Goal: Task Accomplishment & Management: Complete application form

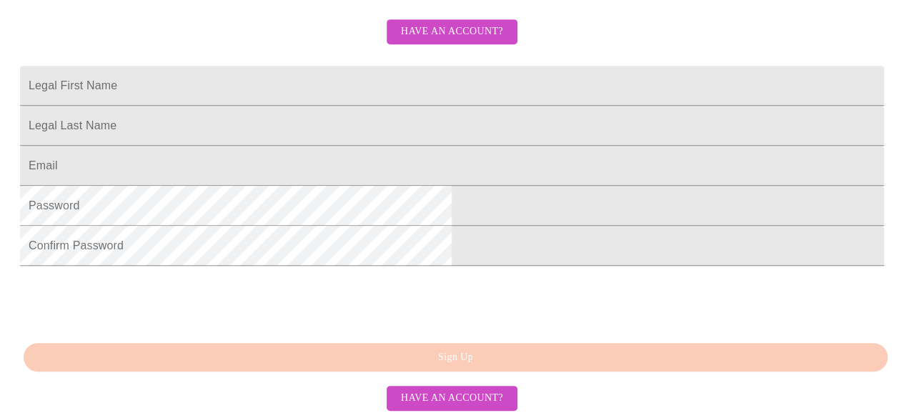
scroll to position [237, 0]
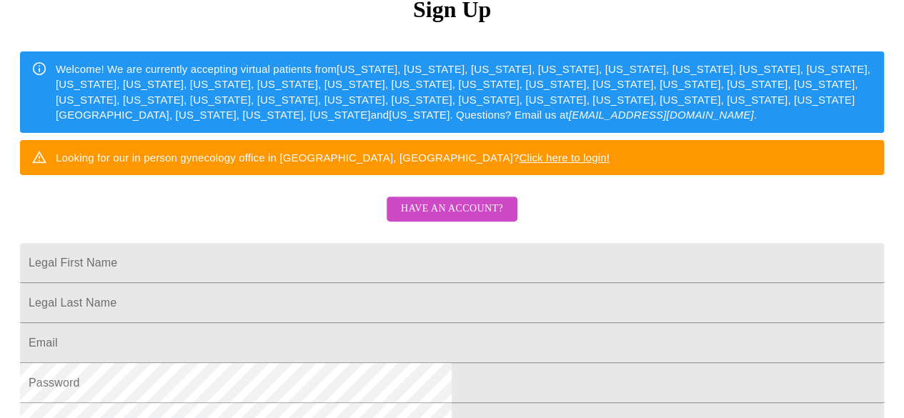
click at [452, 218] on span "Have an account?" at bounding box center [452, 209] width 102 height 18
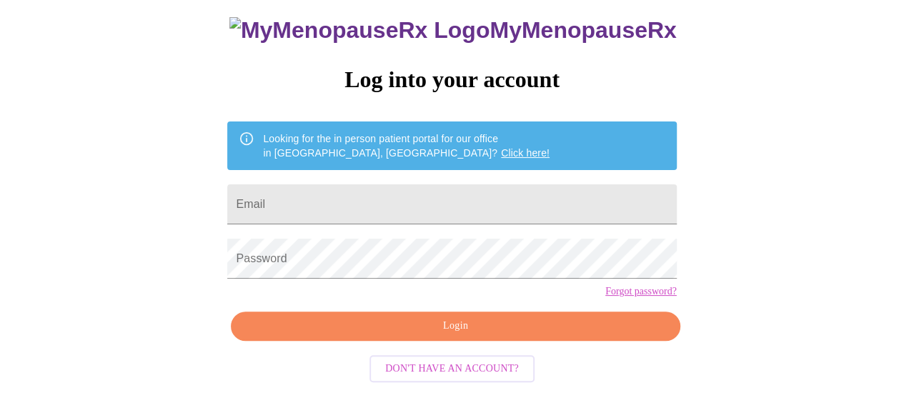
scroll to position [90, 0]
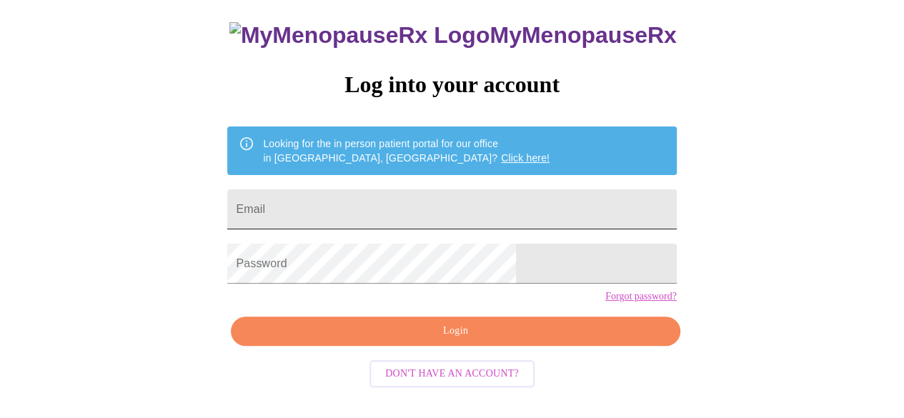
click at [357, 204] on input "Email" at bounding box center [451, 209] width 449 height 40
type input "[EMAIL_ADDRESS][DOMAIN_NAME]"
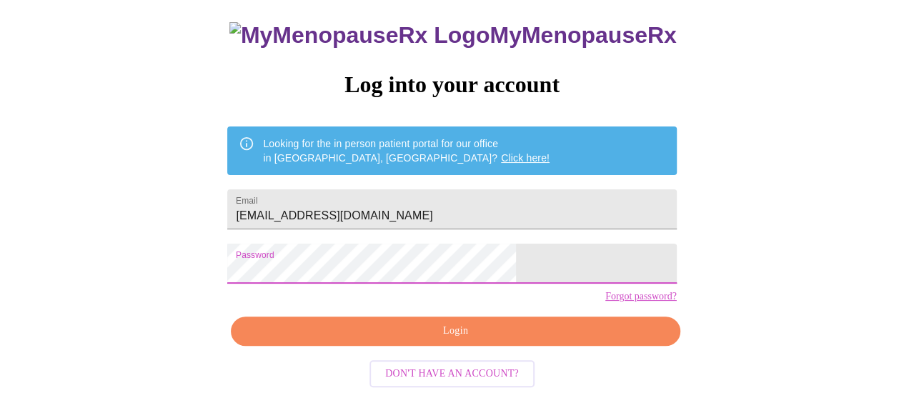
click at [471, 340] on span "Login" at bounding box center [455, 331] width 416 height 18
click at [355, 340] on span "Login" at bounding box center [455, 331] width 416 height 18
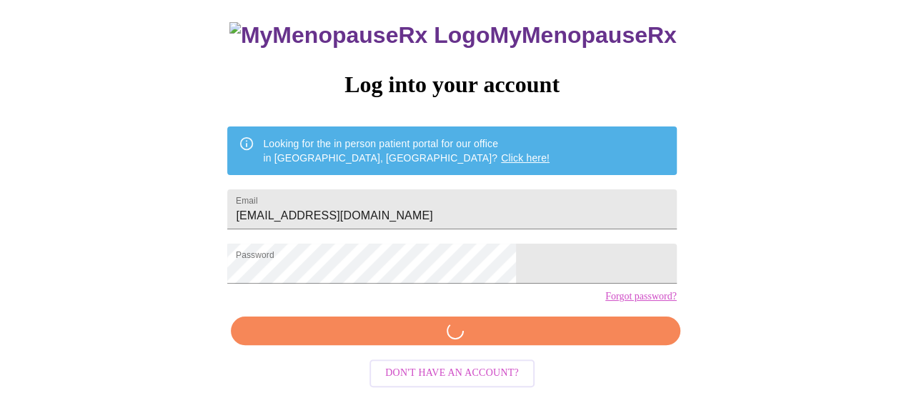
scroll to position [89, 0]
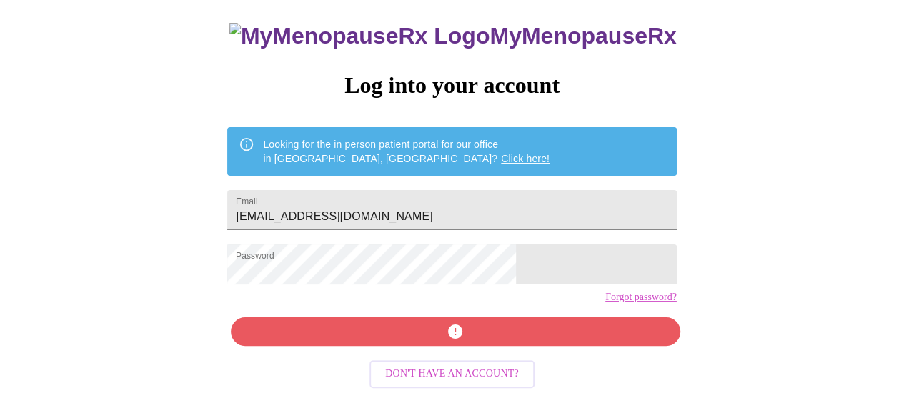
click at [485, 356] on div "MyMenopauseRx Log into your account Looking for the in person patient portal fo…" at bounding box center [451, 209] width 477 height 418
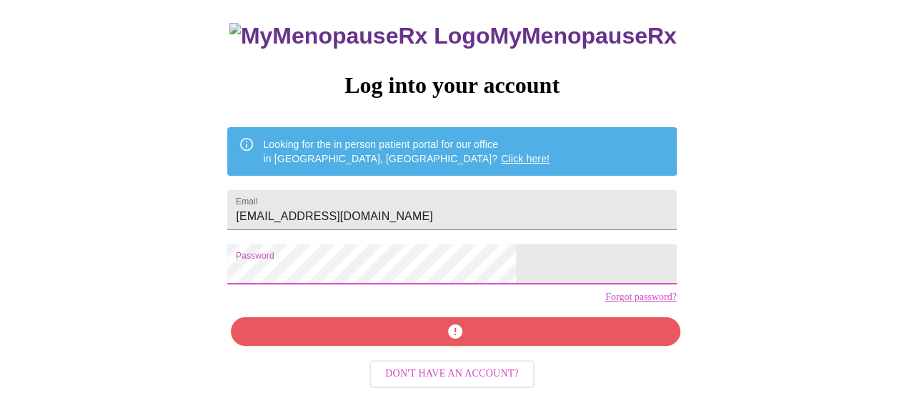
click at [133, 281] on div "MyMenopauseRx Log into your account Looking for the in person patient portal fo…" at bounding box center [452, 167] width 893 height 502
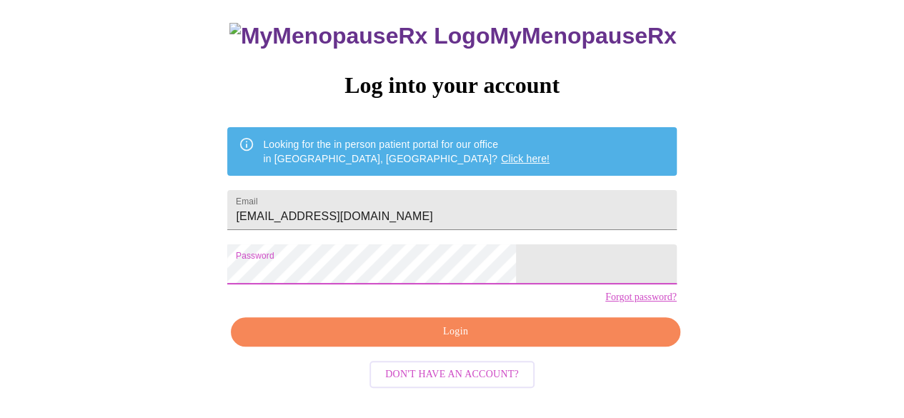
click at [420, 341] on span "Login" at bounding box center [455, 332] width 416 height 18
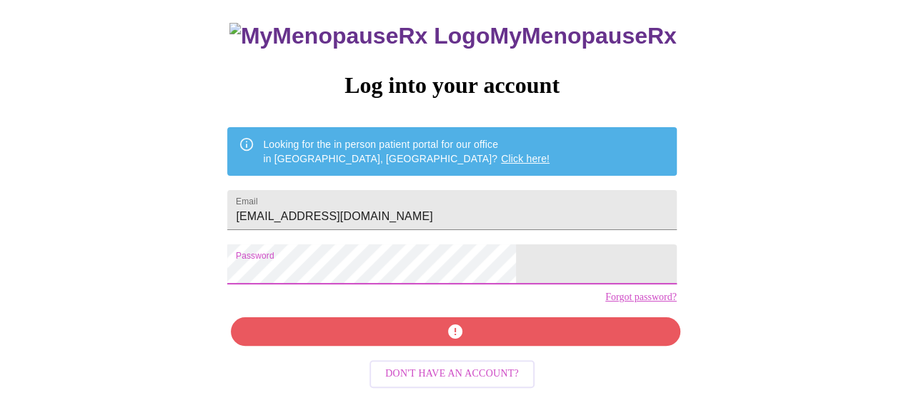
click at [228, 277] on div "MyMenopauseRx Log into your account Looking for the in person patient portal fo…" at bounding box center [452, 167] width 893 height 502
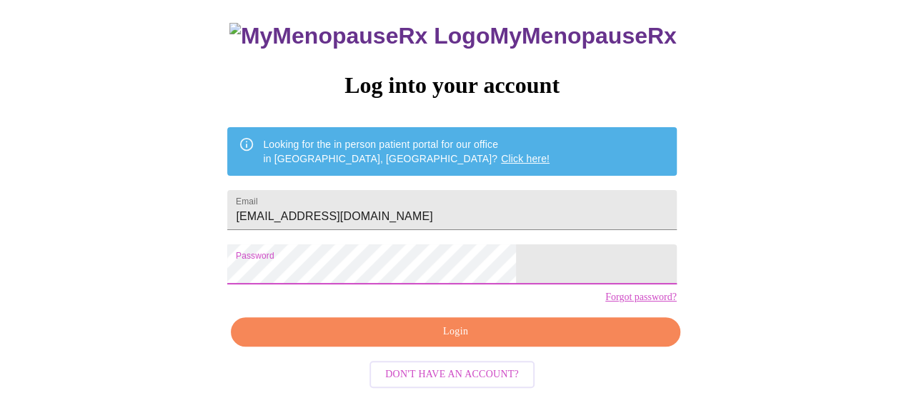
click at [487, 341] on span "Login" at bounding box center [455, 332] width 416 height 18
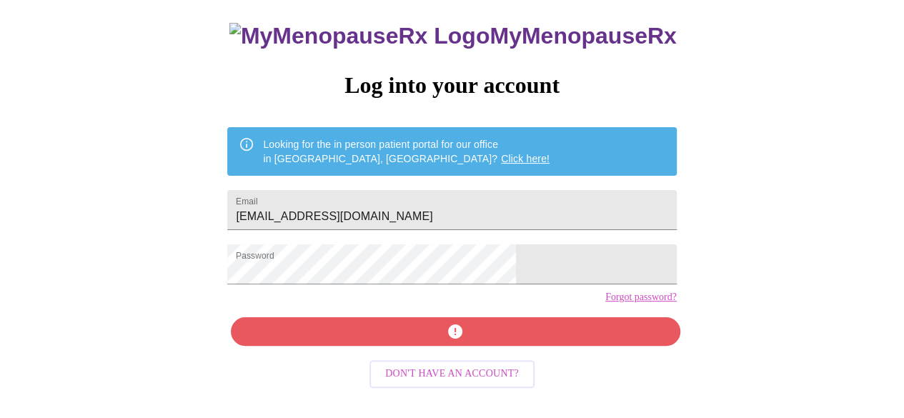
click at [487, 353] on div "MyMenopauseRx Log into your account Looking for the in person patient portal fo…" at bounding box center [451, 209] width 477 height 418
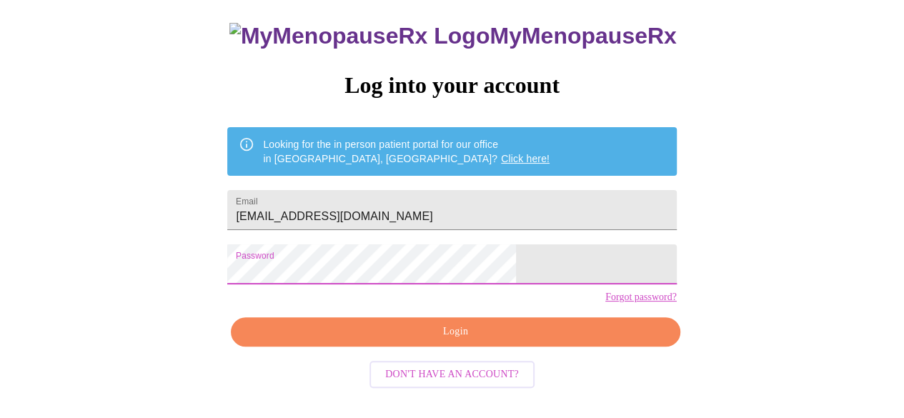
click at [229, 284] on div "MyMenopauseRx Log into your account Looking for the in person patient portal fo…" at bounding box center [452, 167] width 893 height 502
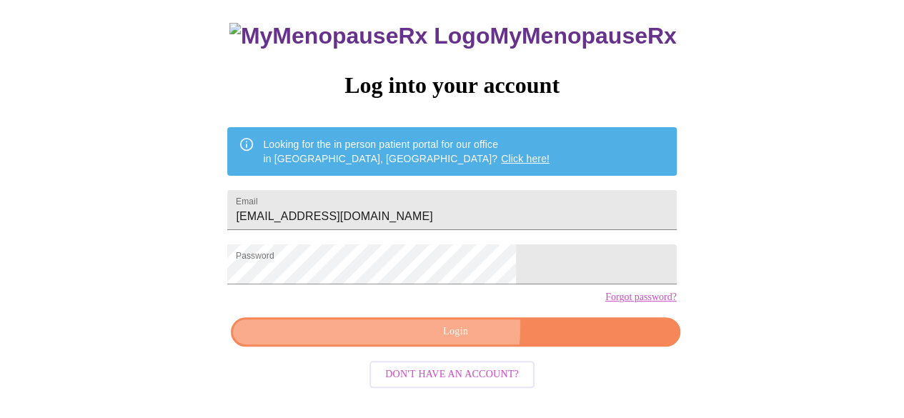
click at [390, 341] on span "Login" at bounding box center [455, 332] width 416 height 18
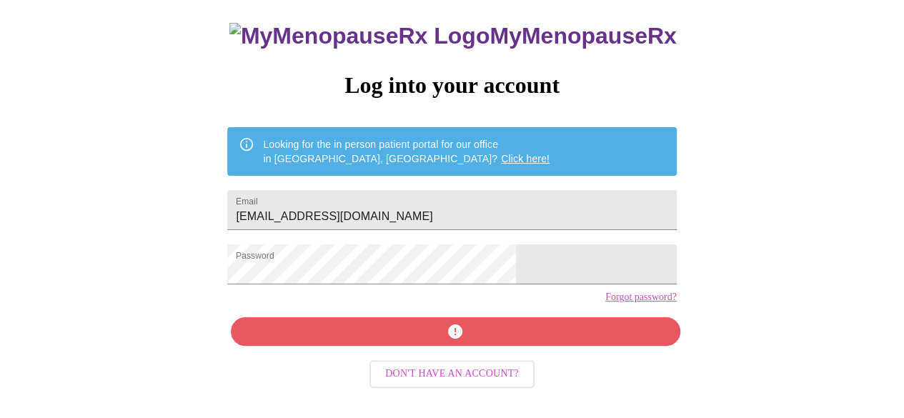
click at [605, 303] on link "Forgot password?" at bounding box center [640, 297] width 71 height 11
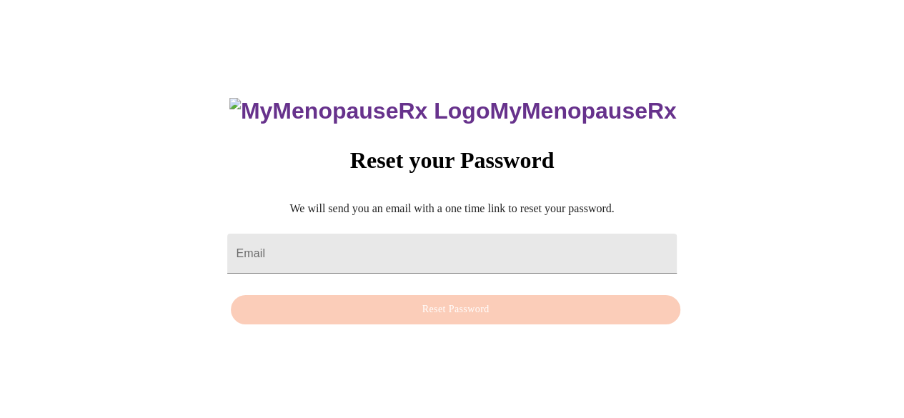
scroll to position [14, 0]
click at [353, 239] on input "Email" at bounding box center [451, 254] width 449 height 40
type input "[EMAIL_ADDRESS][DOMAIN_NAME]"
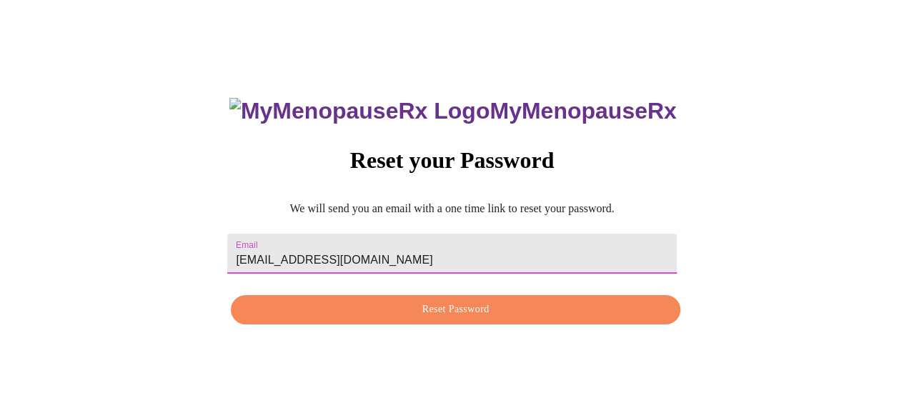
click at [353, 308] on span "Reset Password" at bounding box center [455, 310] width 416 height 18
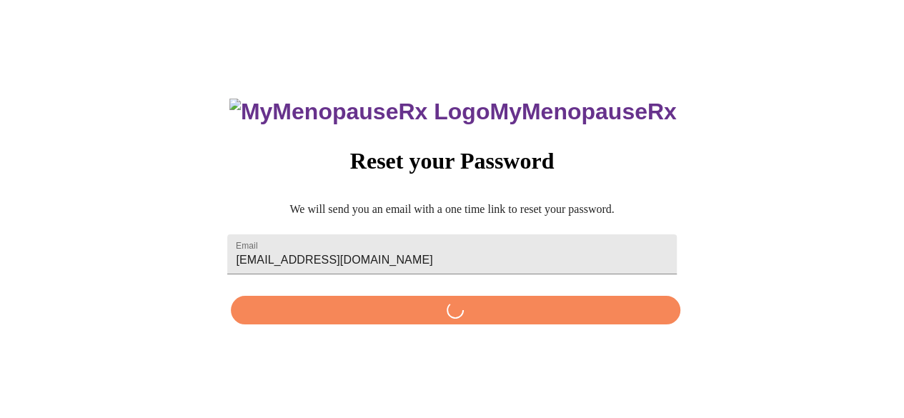
scroll to position [0, 0]
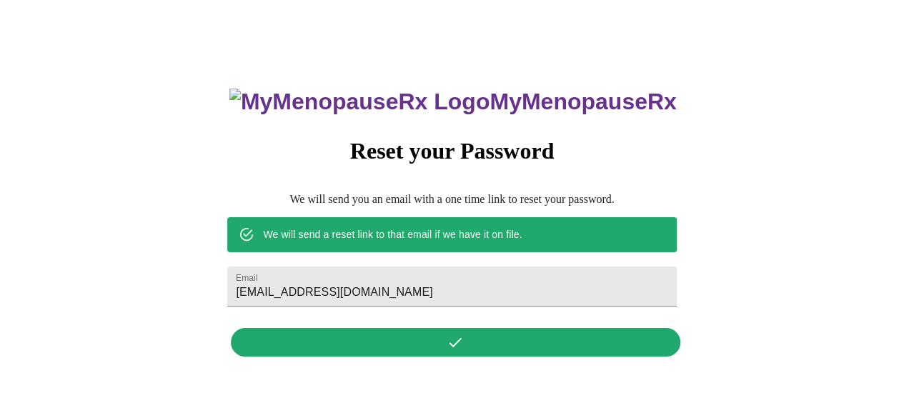
click at [713, 191] on div "MyMenopauseRx Reset your Password We will send you an email with a one time lin…" at bounding box center [452, 215] width 893 height 418
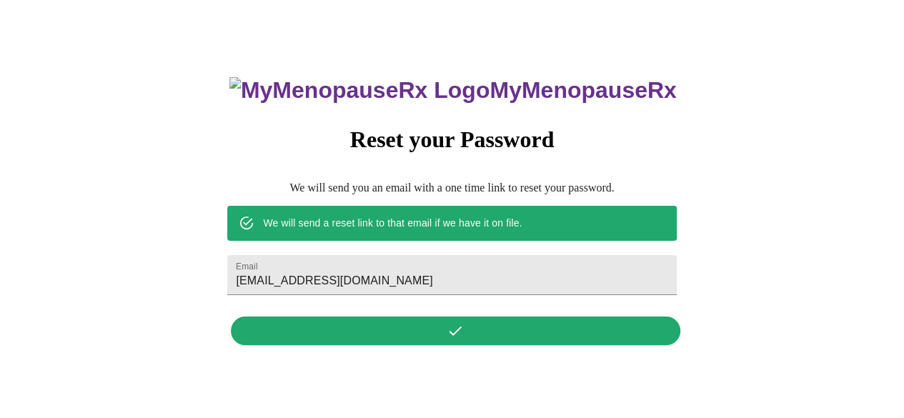
click at [425, 335] on div "MyMenopauseRx Reset your Password We will send you an email with a one time lin…" at bounding box center [451, 202] width 477 height 297
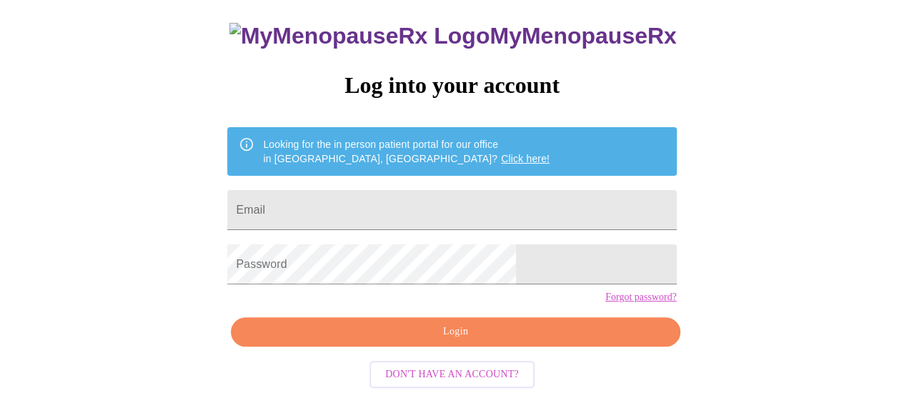
scroll to position [165, 0]
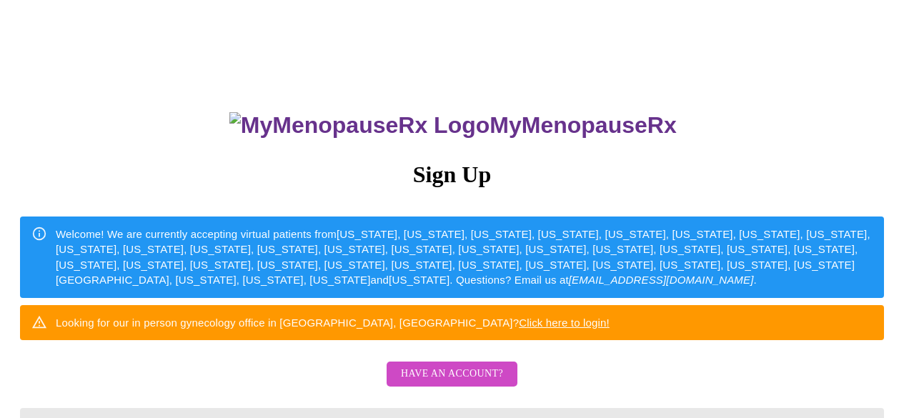
scroll to position [164, 0]
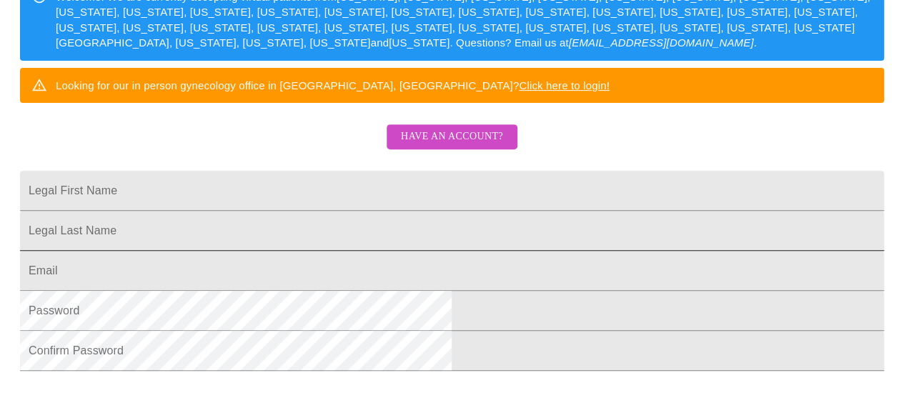
scroll to position [237, 0]
drag, startPoint x: 297, startPoint y: 240, endPoint x: 289, endPoint y: 242, distance: 8.8
click at [289, 211] on input "Legal First Name" at bounding box center [452, 191] width 864 height 40
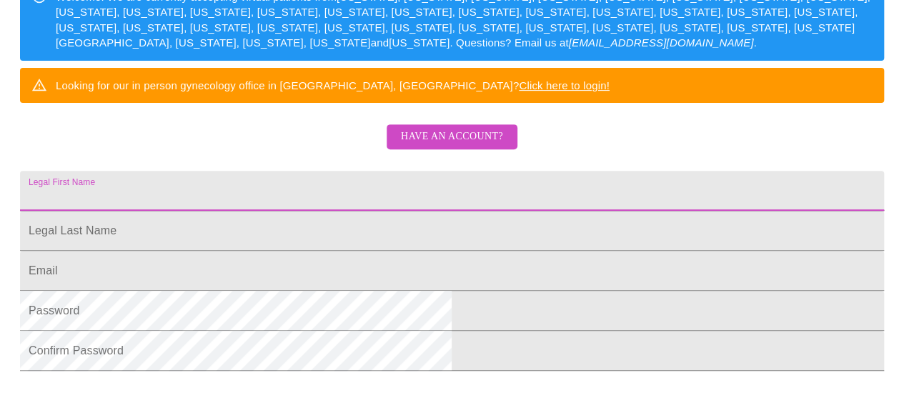
click at [307, 211] on input "Legal First Name" at bounding box center [452, 191] width 864 height 40
type input "Michelle"
click at [296, 251] on input "Legal First Name" at bounding box center [452, 231] width 864 height 40
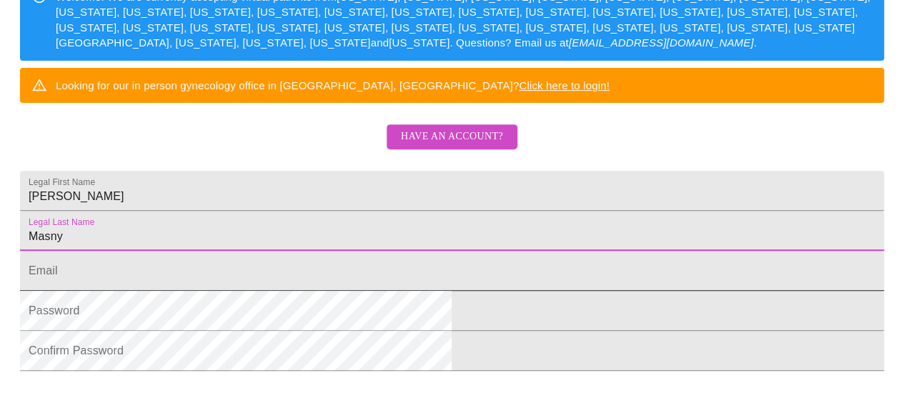
type input "Masny"
click at [276, 291] on input "Legal First Name" at bounding box center [452, 271] width 864 height 40
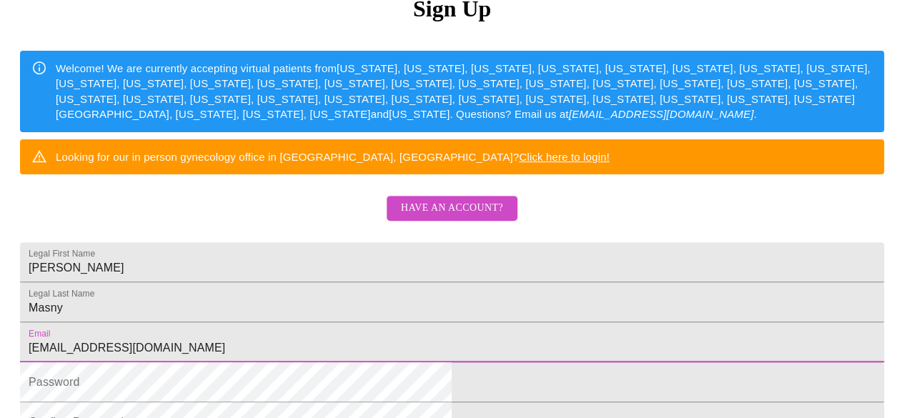
scroll to position [451, 0]
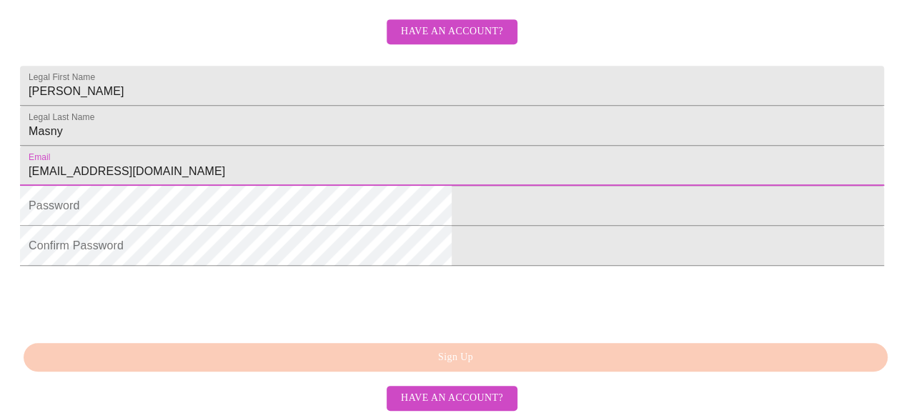
type input "[EMAIL_ADDRESS][DOMAIN_NAME]"
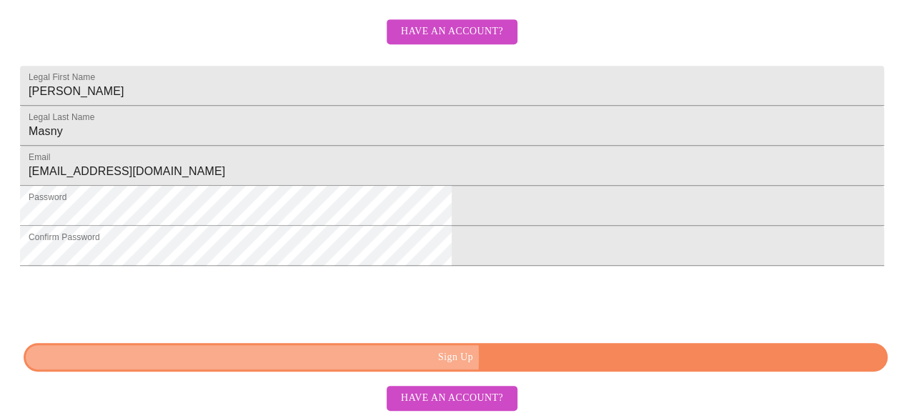
click at [467, 358] on span "Sign Up" at bounding box center [455, 358] width 831 height 18
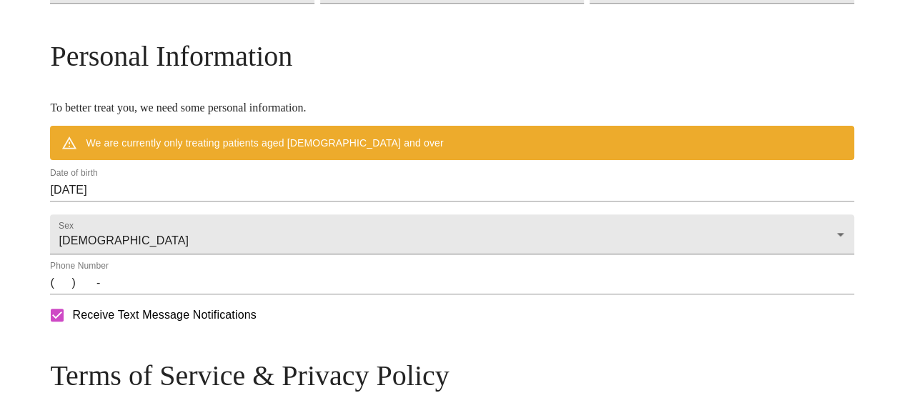
scroll to position [280, 0]
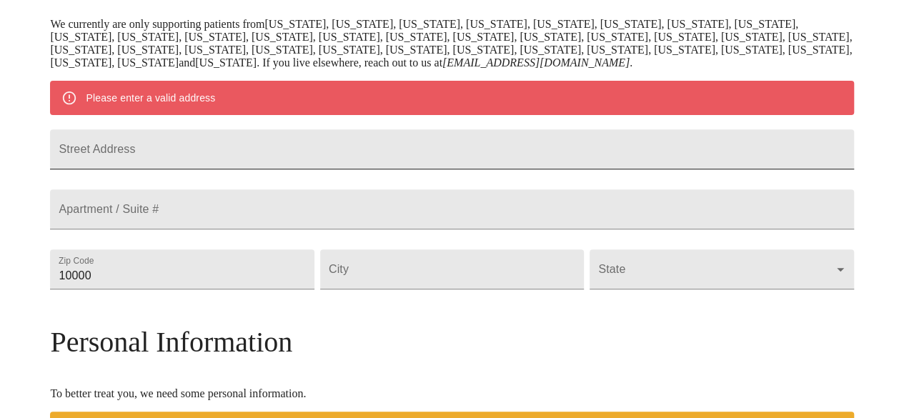
click at [222, 169] on input "Street Address" at bounding box center [451, 149] width 803 height 40
type input "417 S. Ridgeland Ave"
click at [239, 289] on input "10000" at bounding box center [182, 269] width 264 height 40
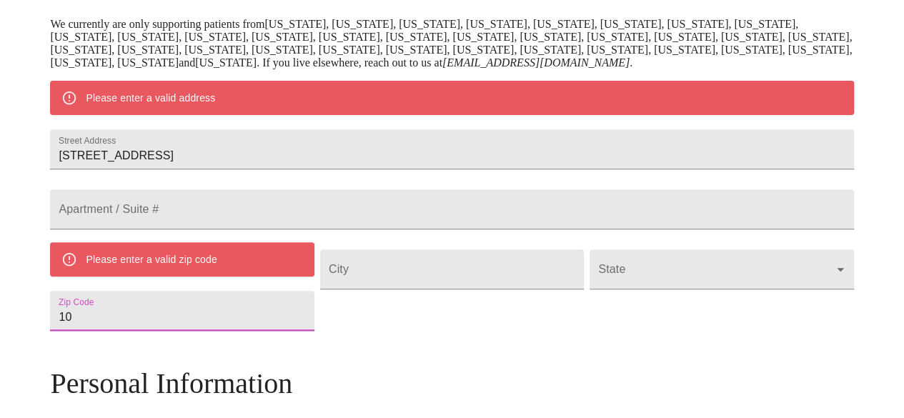
type input "1"
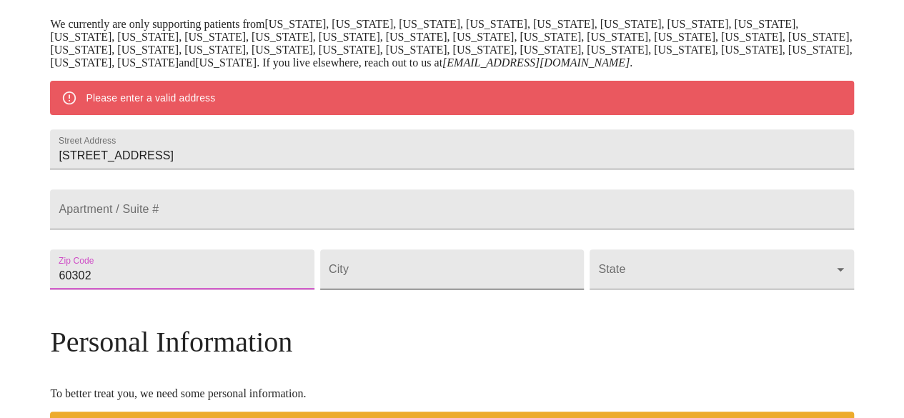
type input "60302"
click at [390, 289] on input "Street Address" at bounding box center [452, 269] width 264 height 40
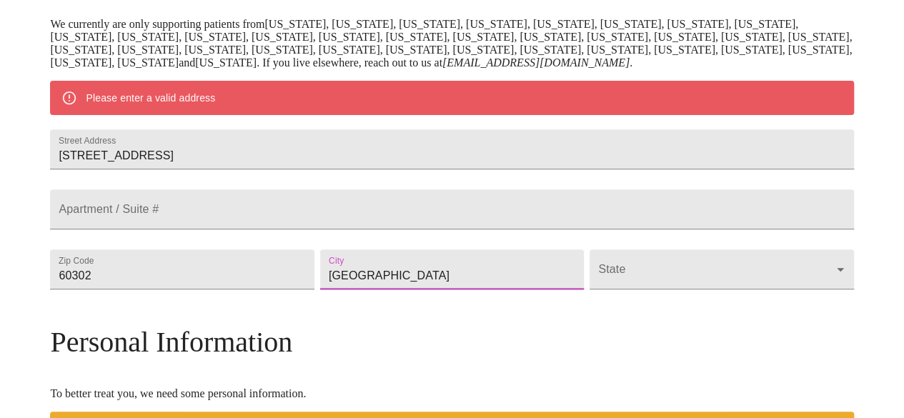
type input "Oak Park"
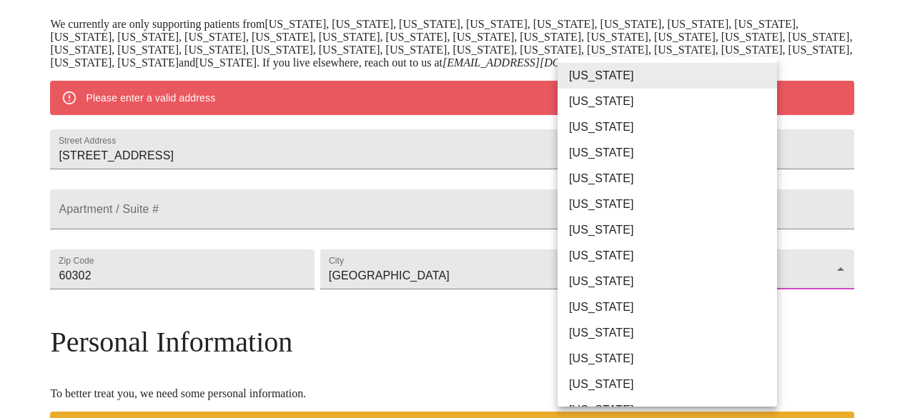
click at [738, 317] on body "MyMenopauseRx Welcome to MyMenopauseRx Since it's your first time here, you'll …" at bounding box center [457, 289] width 903 height 1127
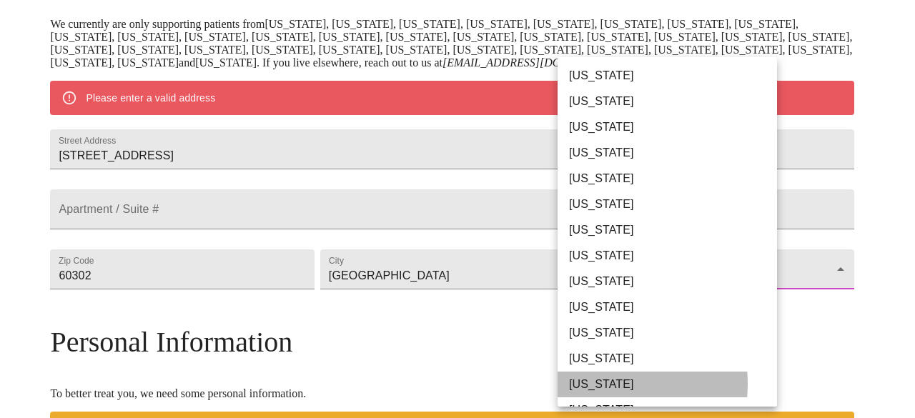
drag, startPoint x: 593, startPoint y: 384, endPoint x: 909, endPoint y: 138, distance: 400.9
click at [593, 382] on li "Illinois" at bounding box center [673, 385] width 230 height 26
type input "Illinois"
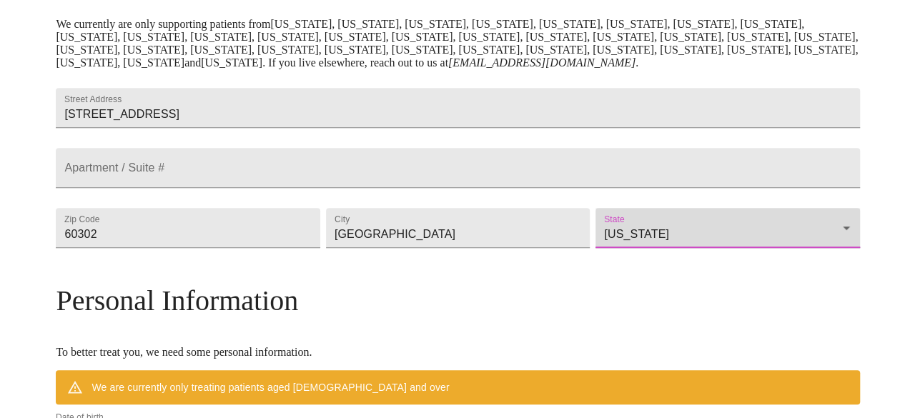
scroll to position [566, 0]
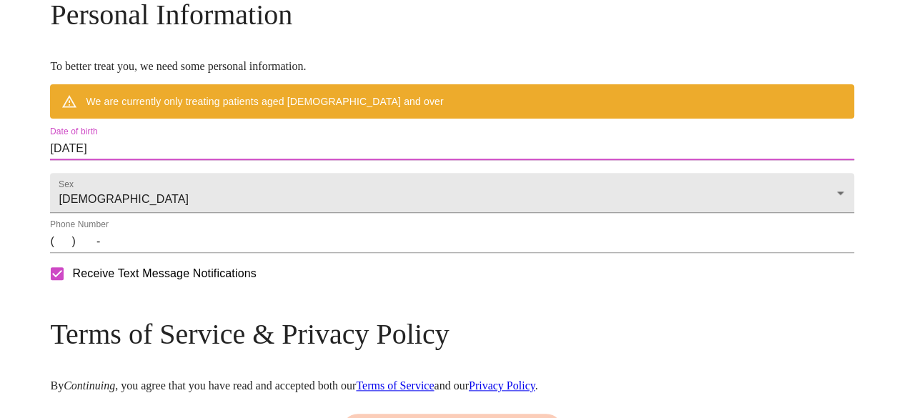
drag, startPoint x: 214, startPoint y: 197, endPoint x: 90, endPoint y: 201, distance: 124.4
click at [232, 160] on input "10/10/2025" at bounding box center [451, 148] width 803 height 23
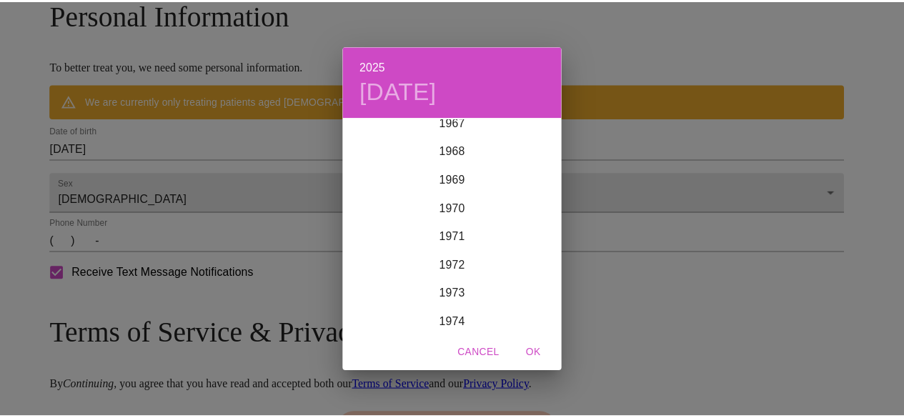
scroll to position [1939, 0]
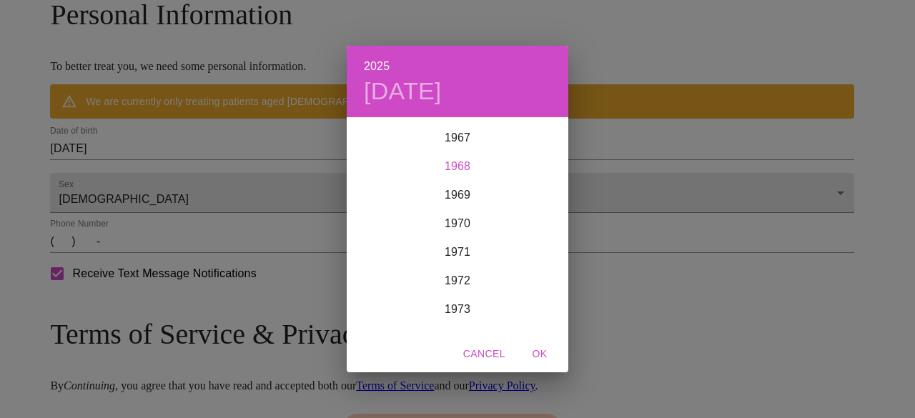
click at [461, 168] on div "1968" at bounding box center [458, 166] width 222 height 29
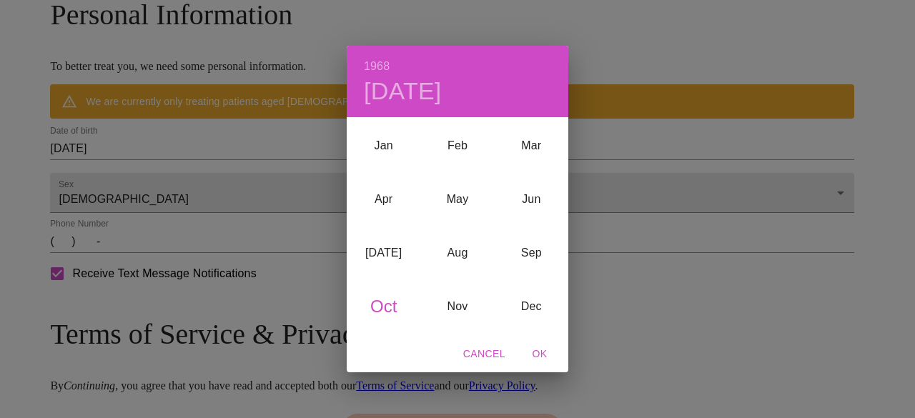
click at [382, 304] on div "Oct" at bounding box center [384, 306] width 74 height 54
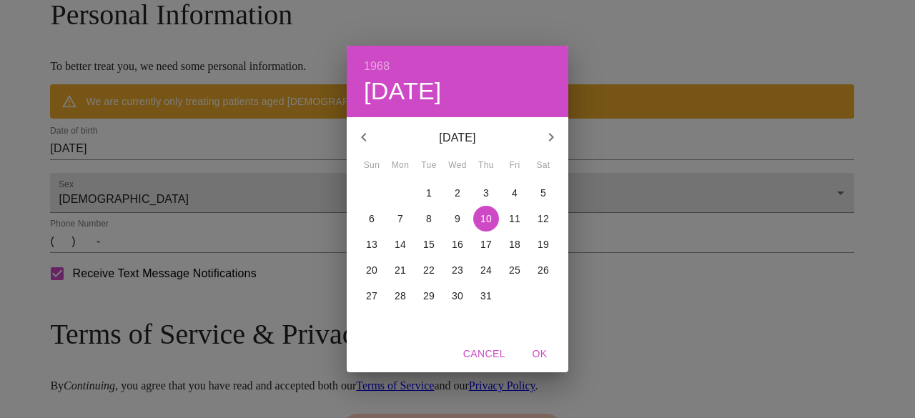
click at [517, 193] on p "4" at bounding box center [515, 193] width 6 height 14
click at [543, 356] on span "OK" at bounding box center [539, 354] width 34 height 18
type input "10/04/1968"
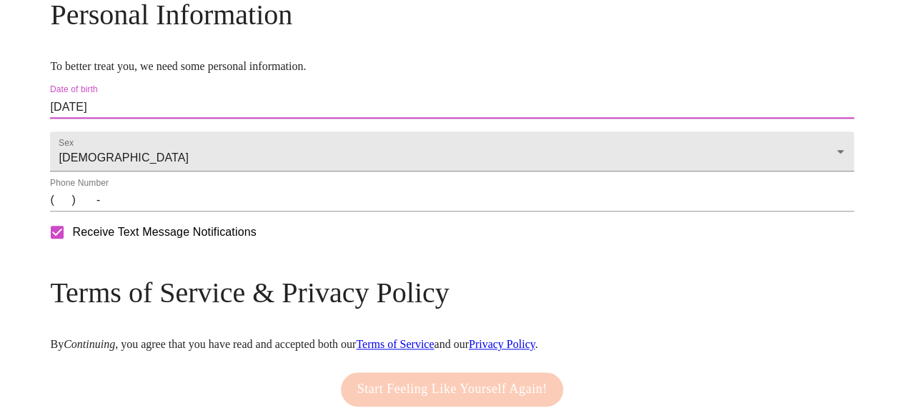
click at [165, 212] on input "(   )    -" at bounding box center [451, 200] width 803 height 23
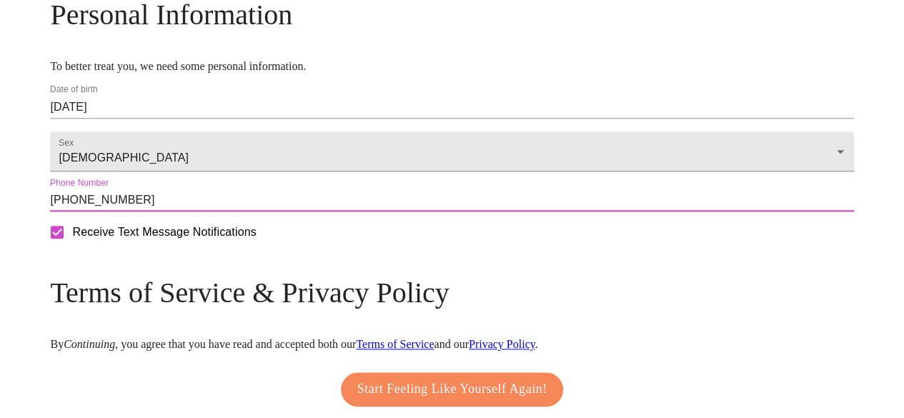
scroll to position [698, 0]
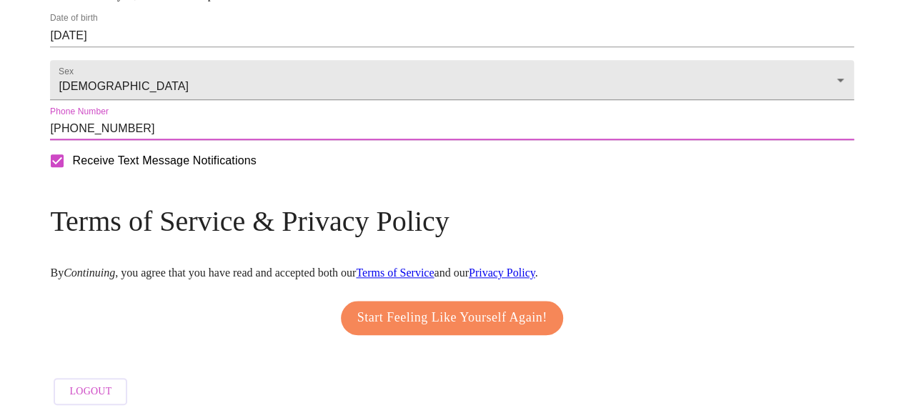
type input "(773) 860-5864"
click at [417, 317] on span "Start Feeling Like Yourself Again!" at bounding box center [452, 318] width 190 height 23
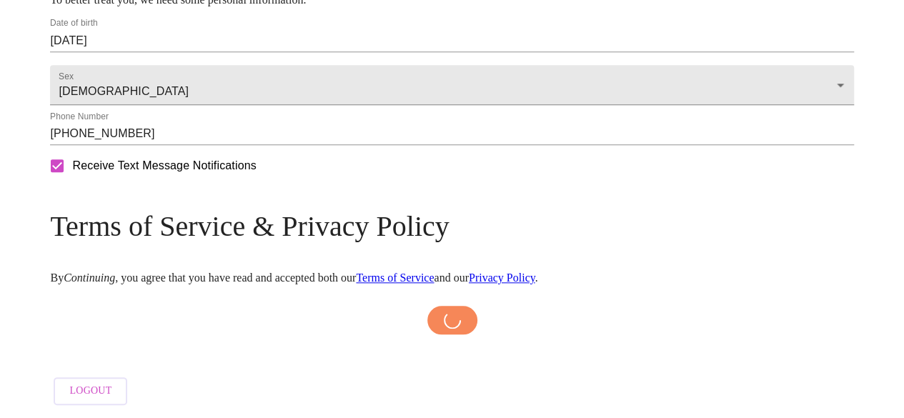
scroll to position [693, 0]
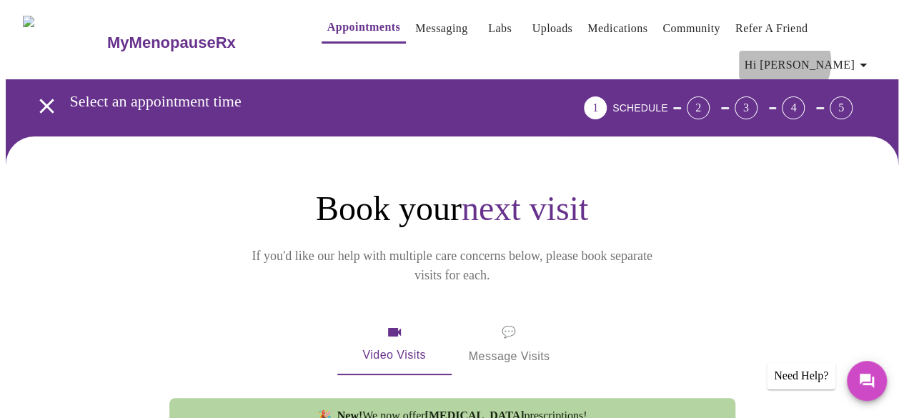
click at [841, 56] on span "Hi Michelle" at bounding box center [808, 65] width 127 height 20
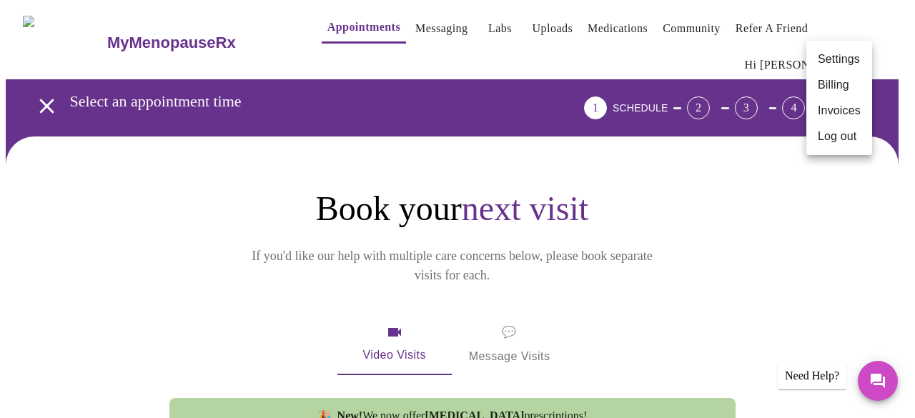
click at [756, 177] on div at bounding box center [457, 209] width 915 height 418
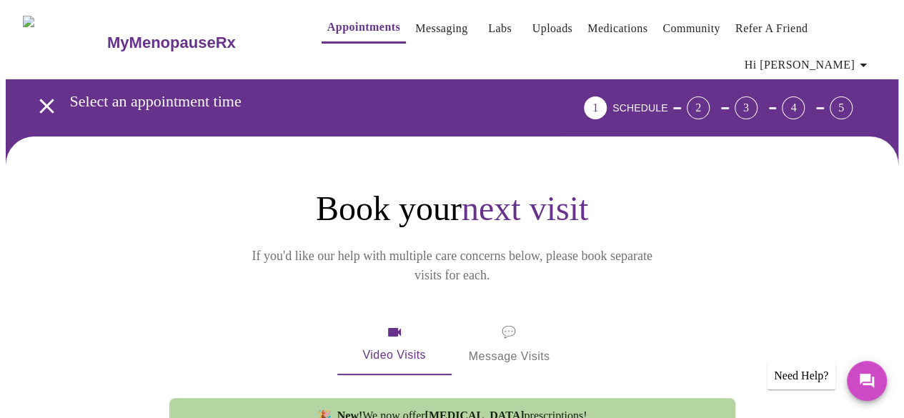
click at [416, 26] on link "Messaging" at bounding box center [441, 29] width 52 height 20
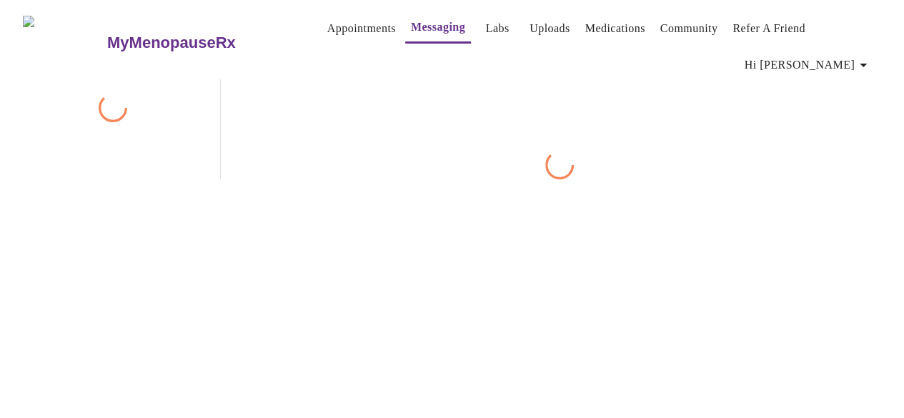
scroll to position [73, 0]
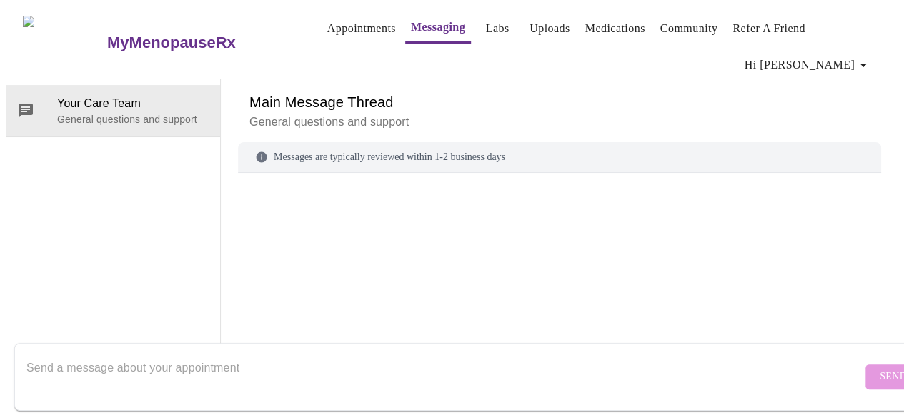
click at [363, 190] on div at bounding box center [559, 257] width 643 height 134
click at [263, 190] on div at bounding box center [559, 257] width 643 height 134
click at [262, 215] on div at bounding box center [559, 257] width 643 height 134
click at [77, 366] on textarea "Send a message about your appointment" at bounding box center [444, 377] width 836 height 46
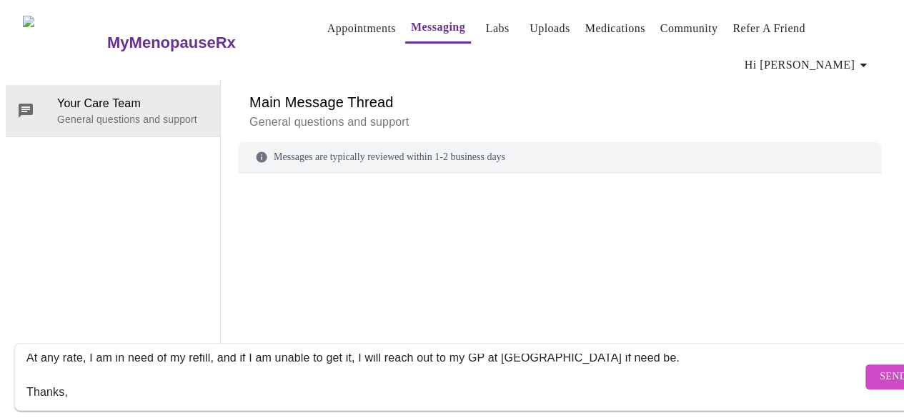
scroll to position [164, 0]
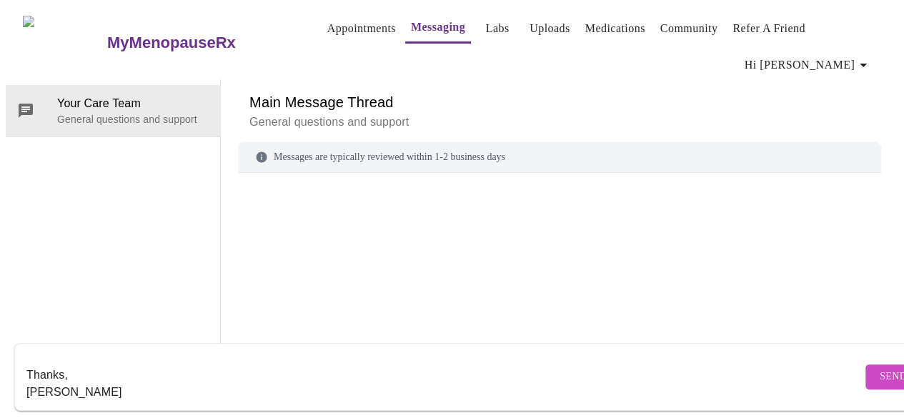
type textarea "Hi: I am not sure why my account was deleted, but I have run out of my Estrogen…"
click at [866, 367] on button "Send" at bounding box center [894, 377] width 56 height 25
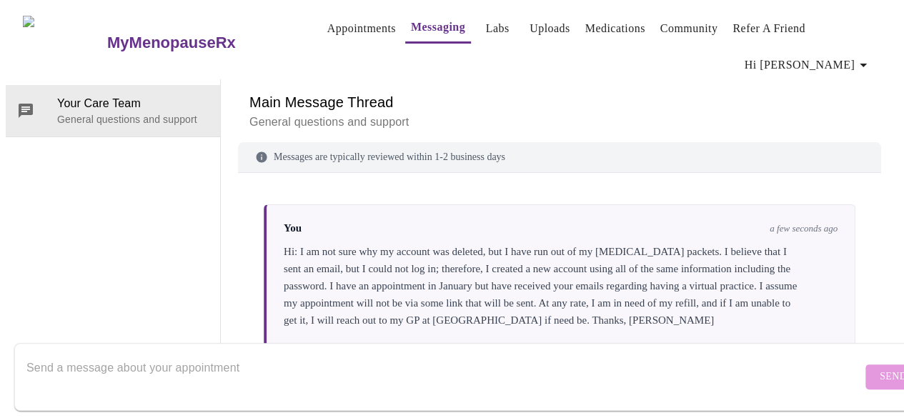
click at [518, 114] on p "General questions and support" at bounding box center [559, 122] width 620 height 17
click at [858, 369] on form "Send" at bounding box center [472, 377] width 917 height 68
click at [853, 369] on form "Send" at bounding box center [472, 377] width 917 height 68
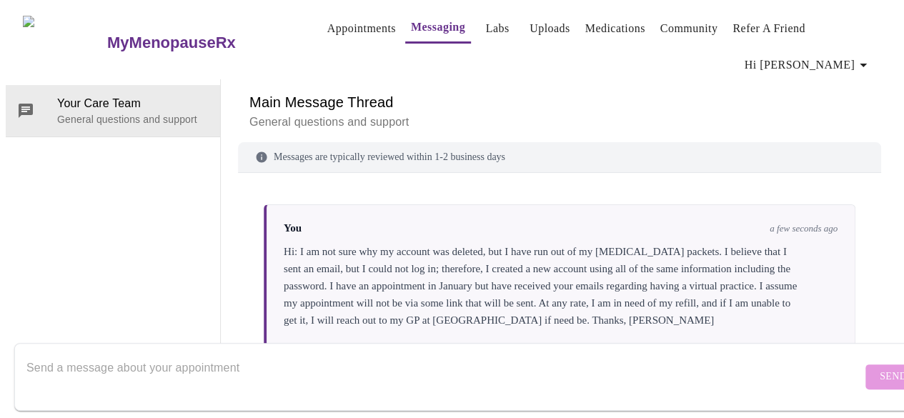
click at [346, 23] on link "Appointments" at bounding box center [361, 29] width 69 height 20
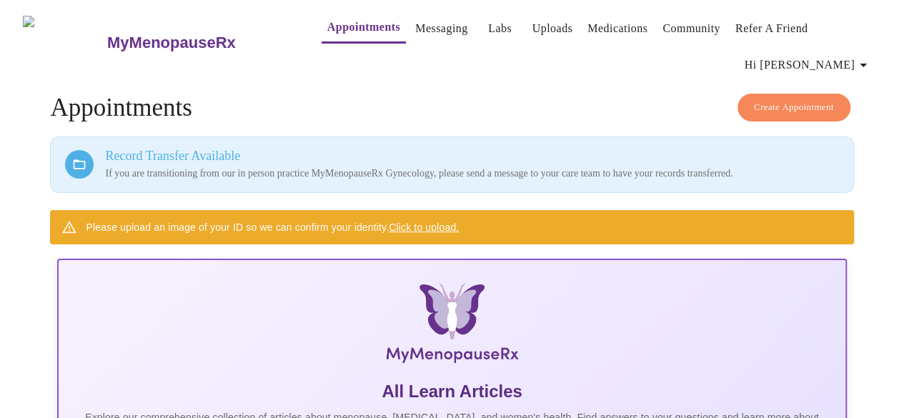
click at [132, 40] on h3 "MyMenopauseRx" at bounding box center [171, 43] width 129 height 19
